Goal: Information Seeking & Learning: Learn about a topic

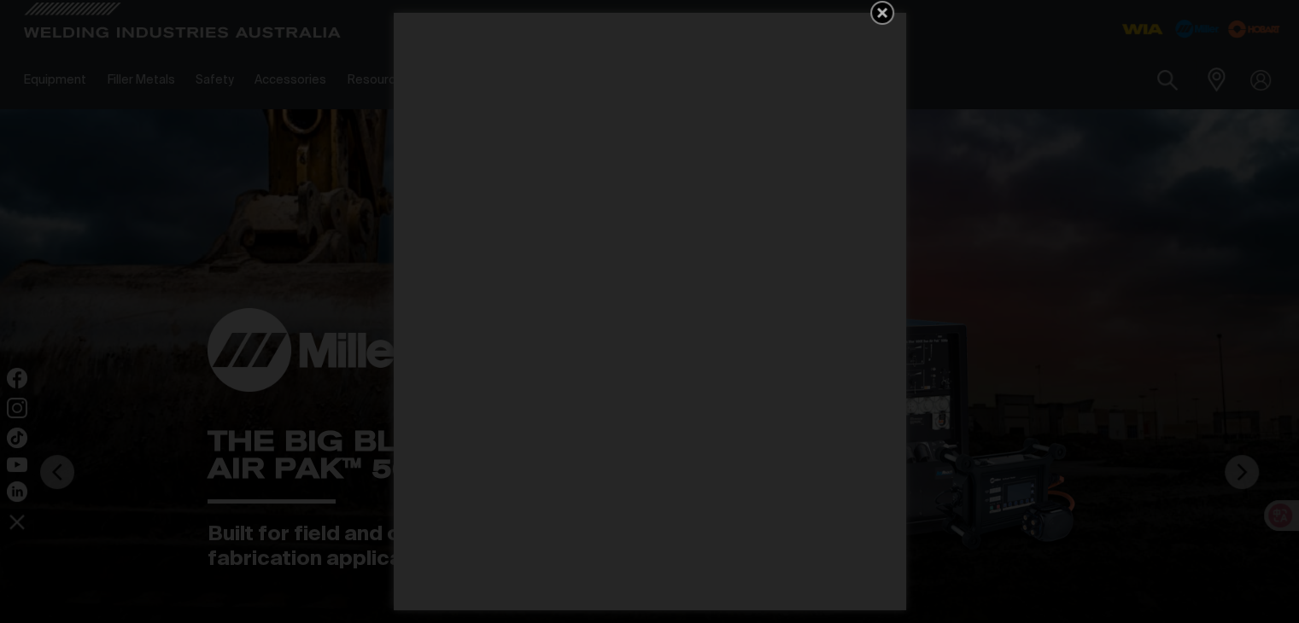
click at [882, 14] on icon "Get 5 WIA Welding Guides Free!" at bounding box center [882, 13] width 10 height 10
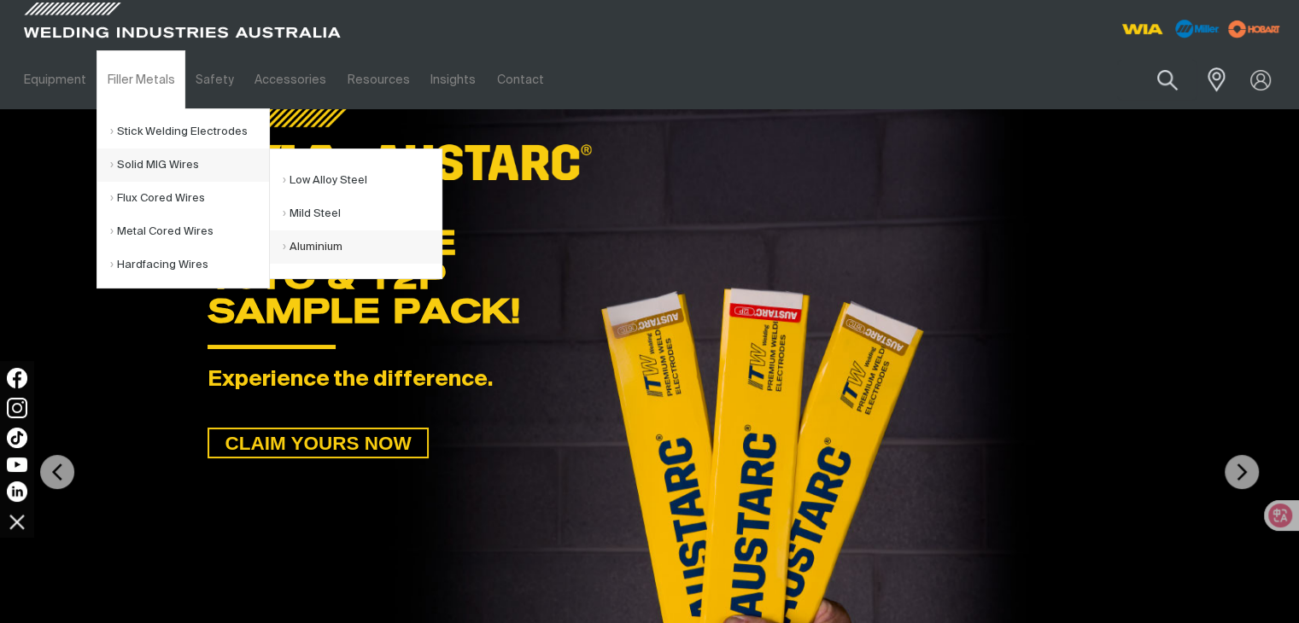
click at [346, 249] on link "Aluminium" at bounding box center [362, 247] width 159 height 33
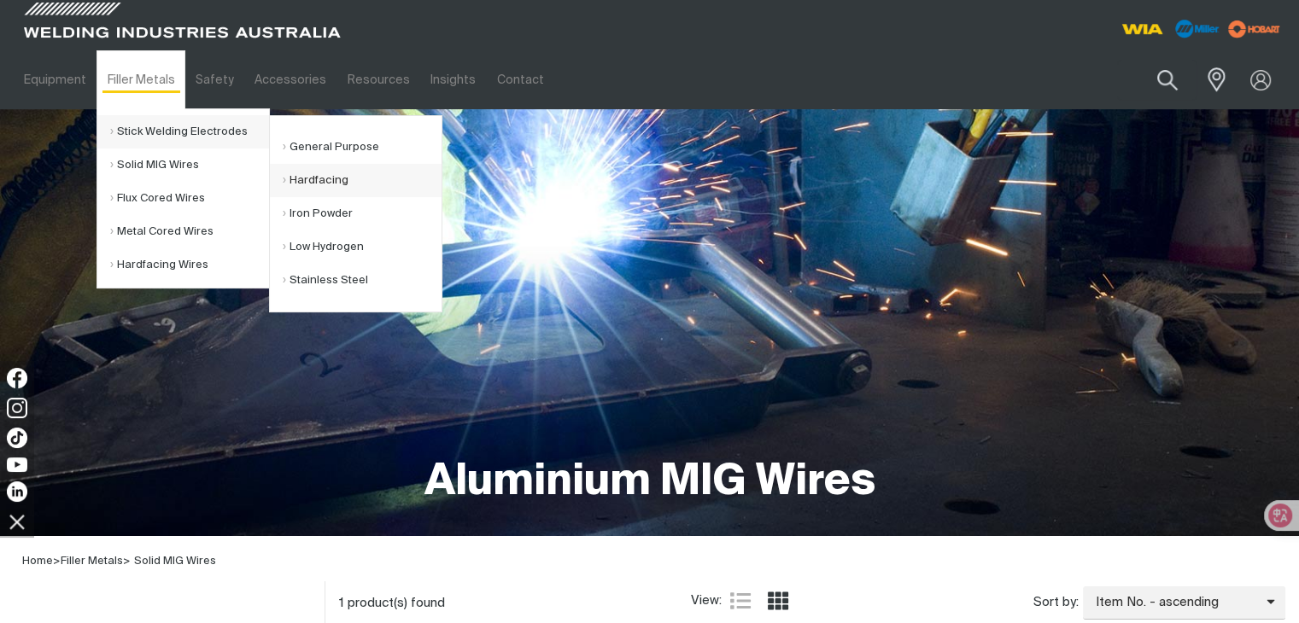
click at [314, 189] on link "Hardfacing" at bounding box center [362, 180] width 159 height 33
